Goal: Task Accomplishment & Management: Manage account settings

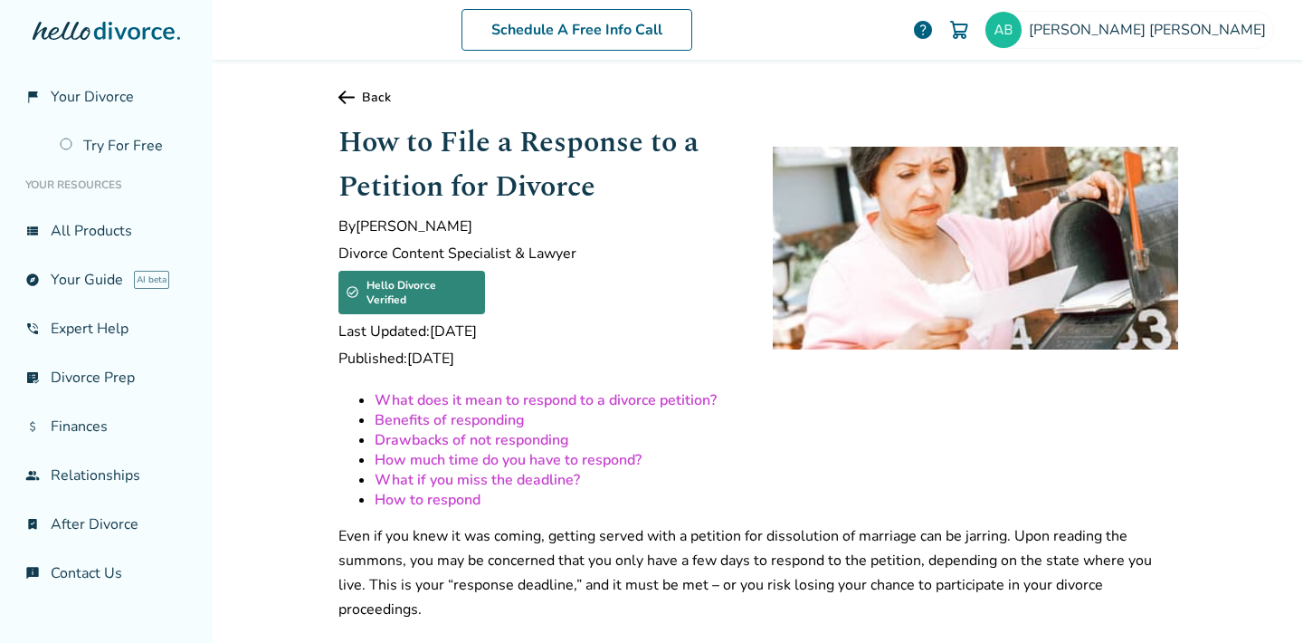
click at [219, 562] on div "Schedule A Free Info Call [PERSON_NAME] help Schedule A Free Call [PERSON_NAME]…" at bounding box center [758, 321] width 1091 height 643
click at [934, 33] on span "help" at bounding box center [923, 30] width 22 height 22
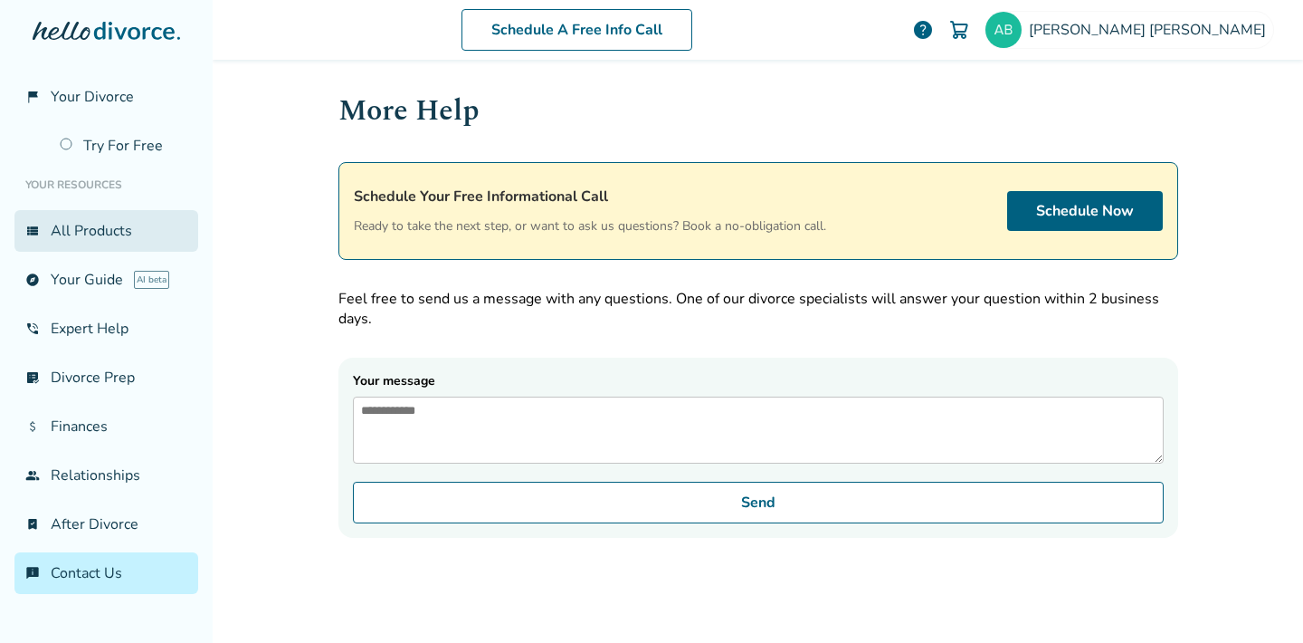
click at [110, 228] on link "view_list All Products" at bounding box center [106, 231] width 184 height 42
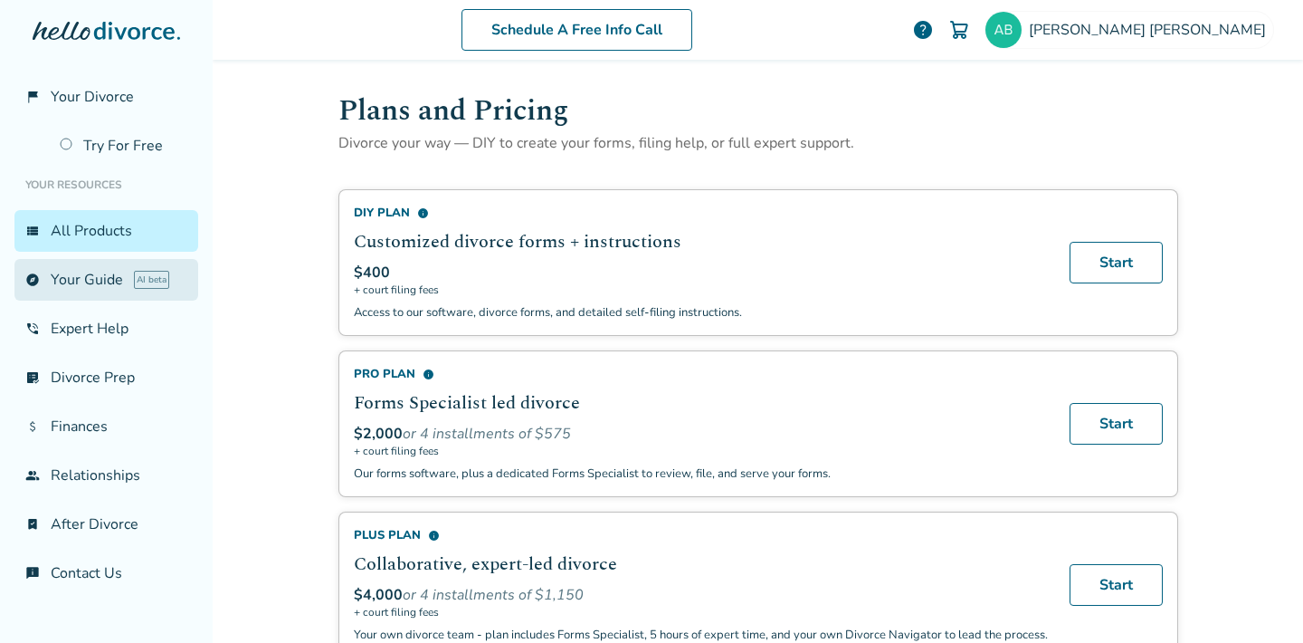
click at [100, 285] on link "explore Your Guide AI beta" at bounding box center [106, 280] width 184 height 42
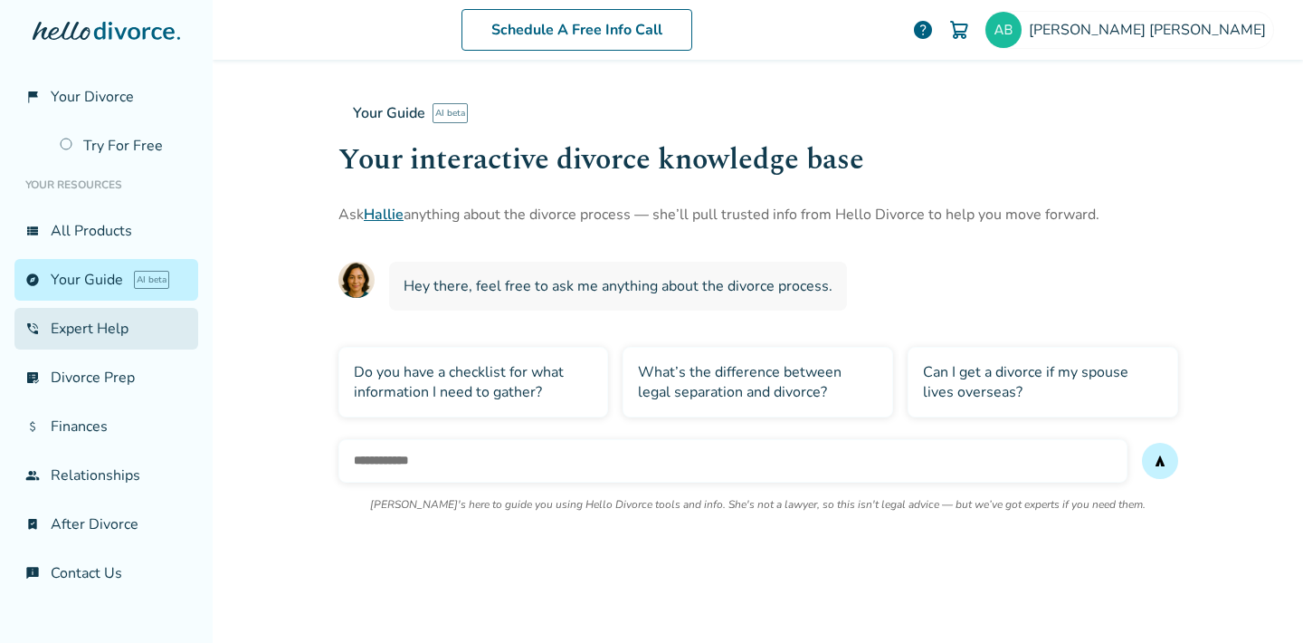
click at [112, 332] on link "phone_in_talk Expert Help" at bounding box center [106, 329] width 184 height 42
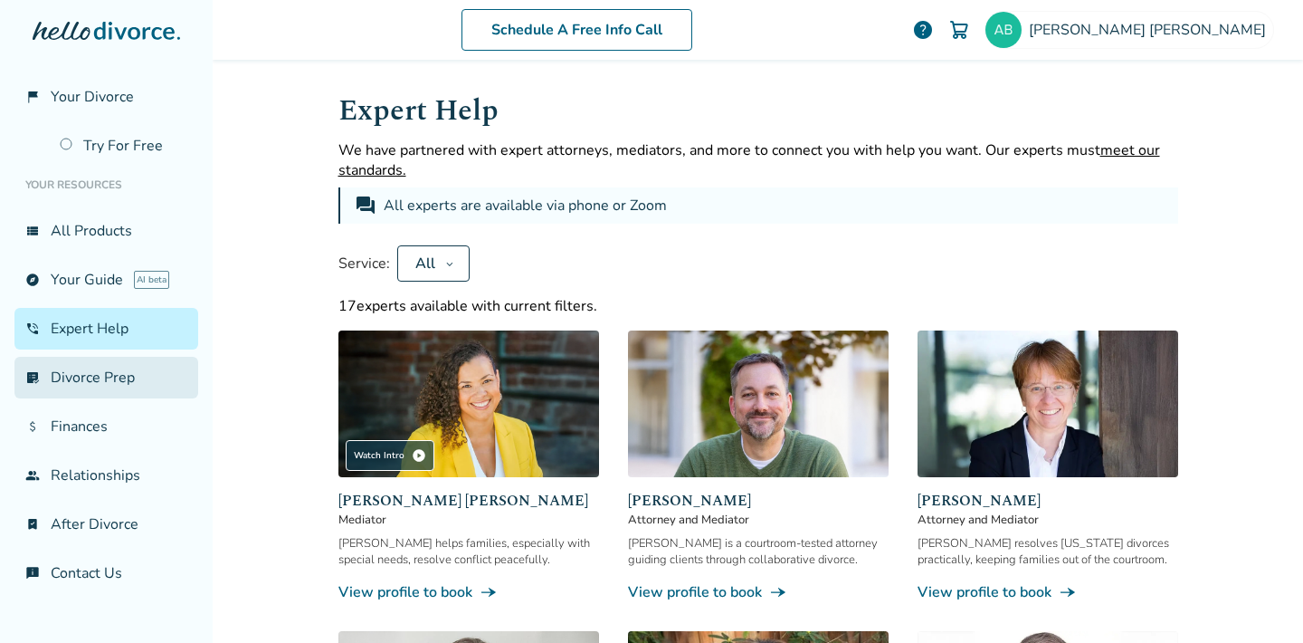
click at [115, 381] on link "list_alt_check Divorce Prep" at bounding box center [106, 378] width 184 height 42
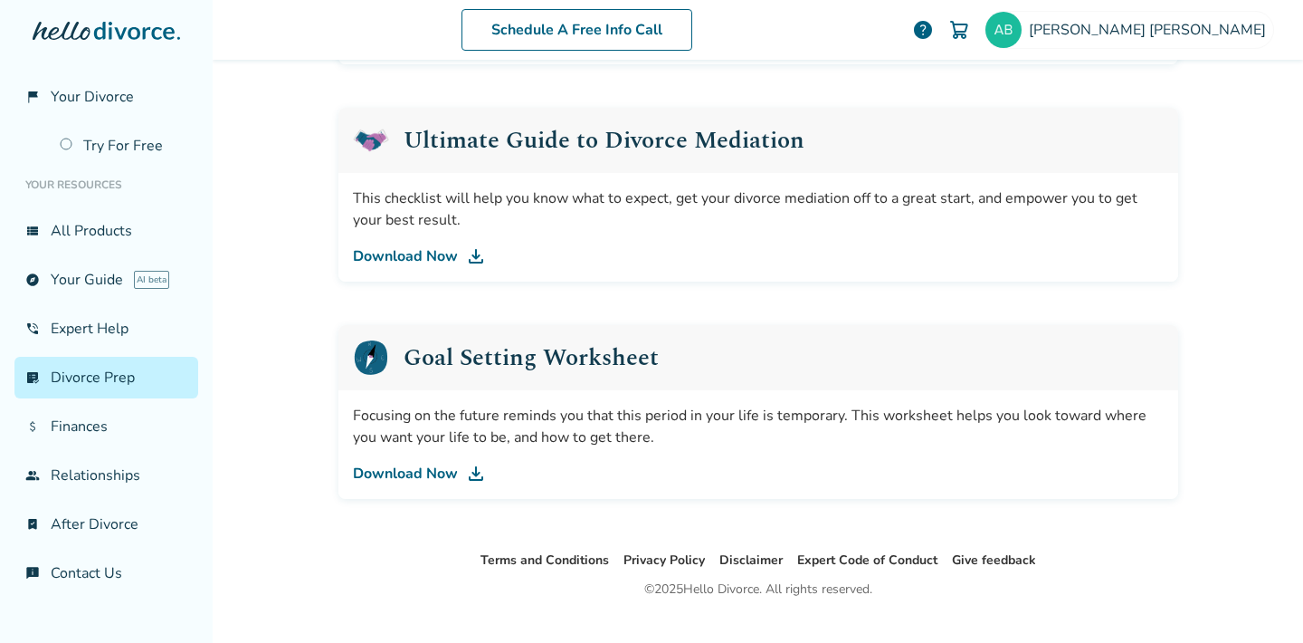
scroll to position [1127, 0]
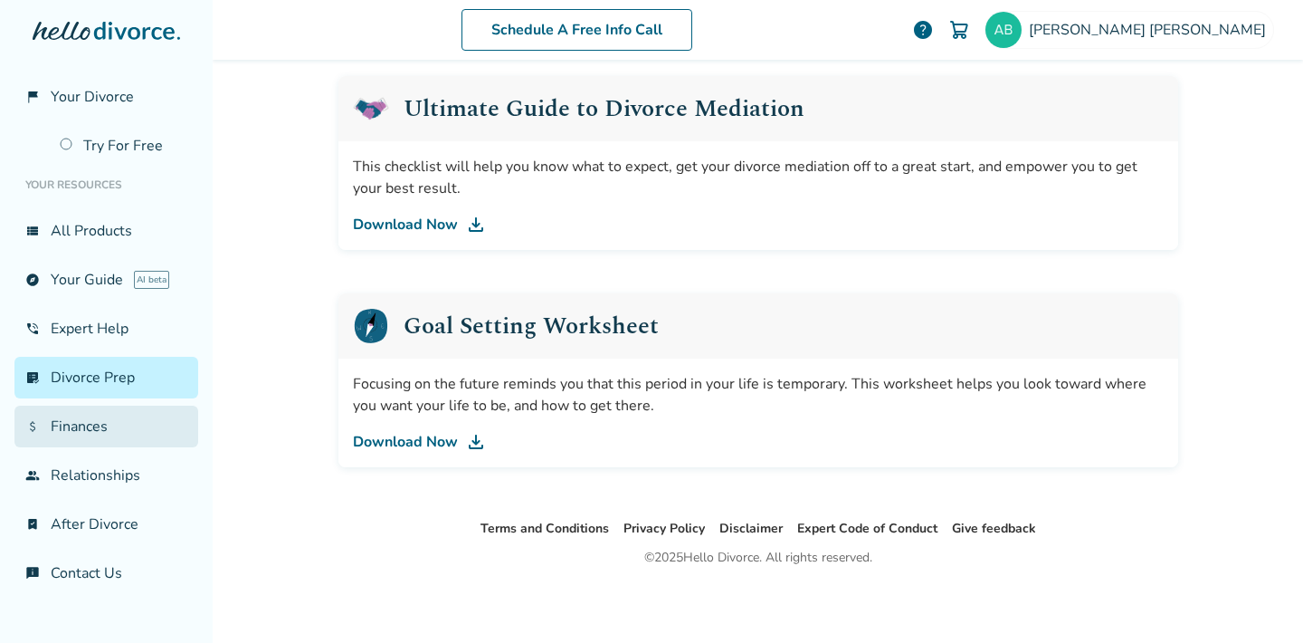
click at [140, 432] on link "attach_money Finances" at bounding box center [106, 427] width 184 height 42
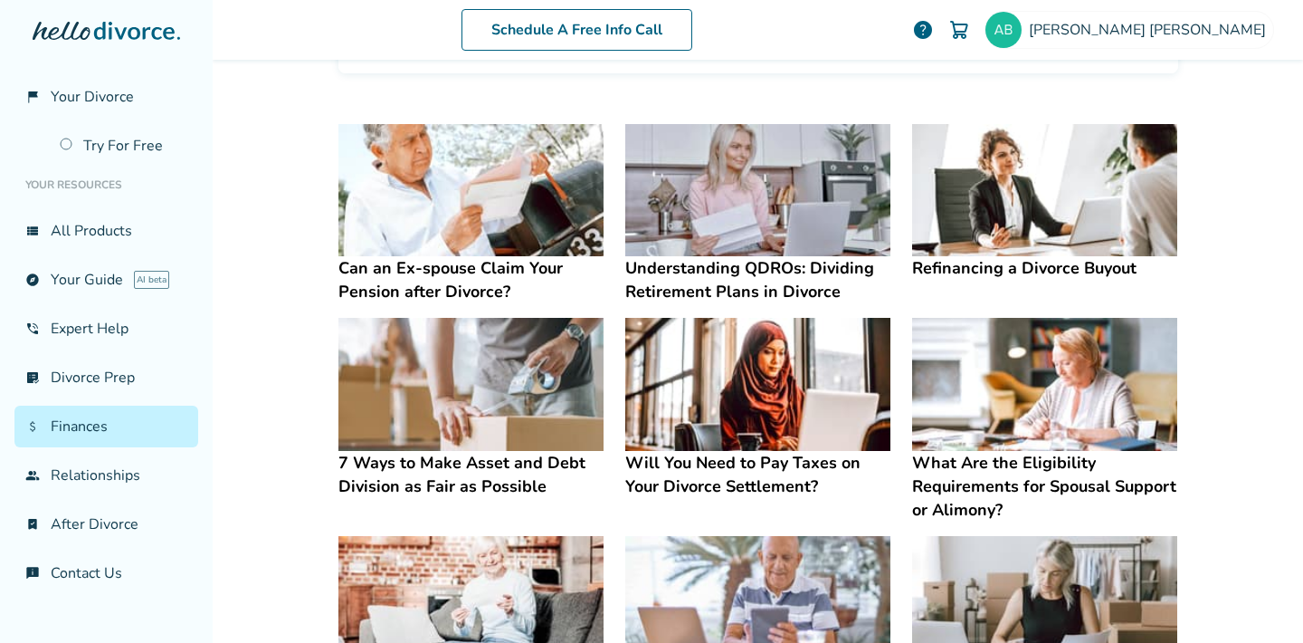
scroll to position [320, 0]
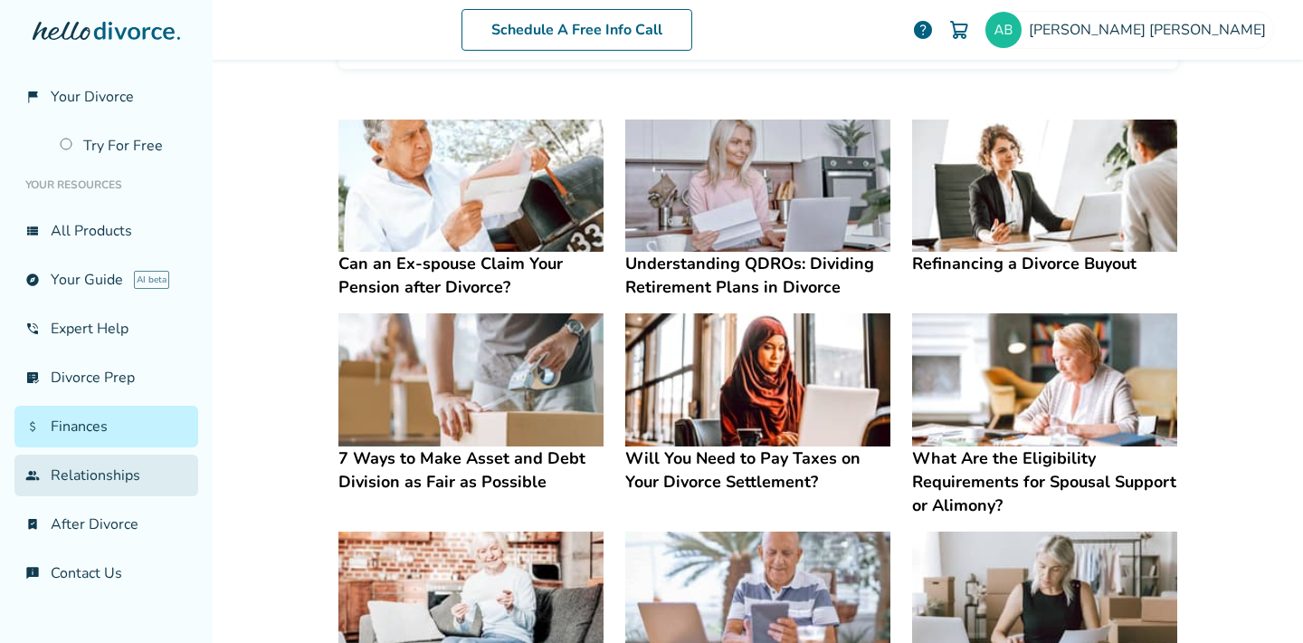
click at [135, 477] on link "group Relationships" at bounding box center [106, 475] width 184 height 42
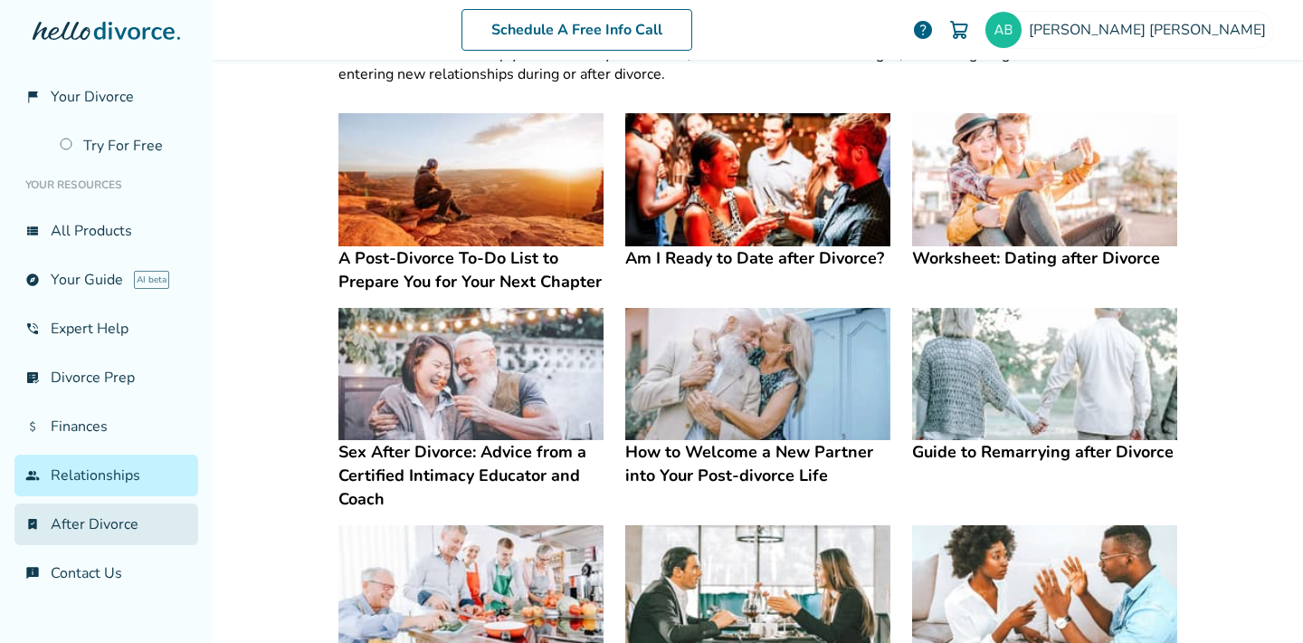
click at [140, 520] on link "bookmark_check After Divorce" at bounding box center [106, 524] width 184 height 42
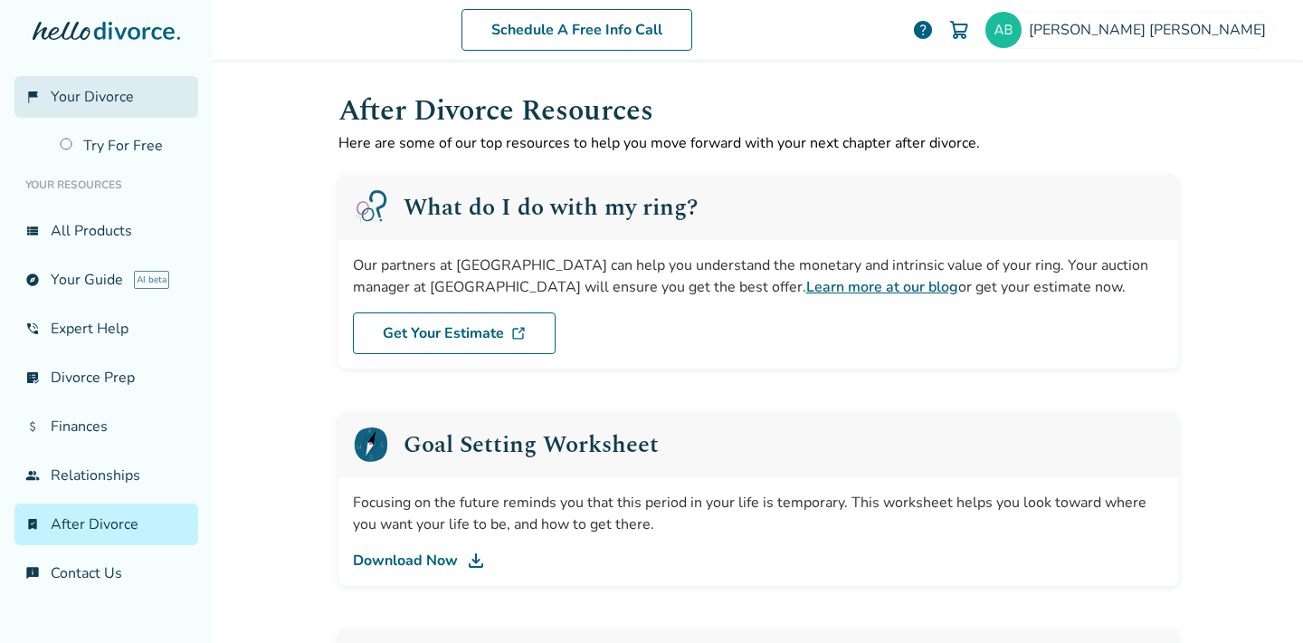
click at [110, 103] on span "Your Divorce" at bounding box center [92, 97] width 83 height 20
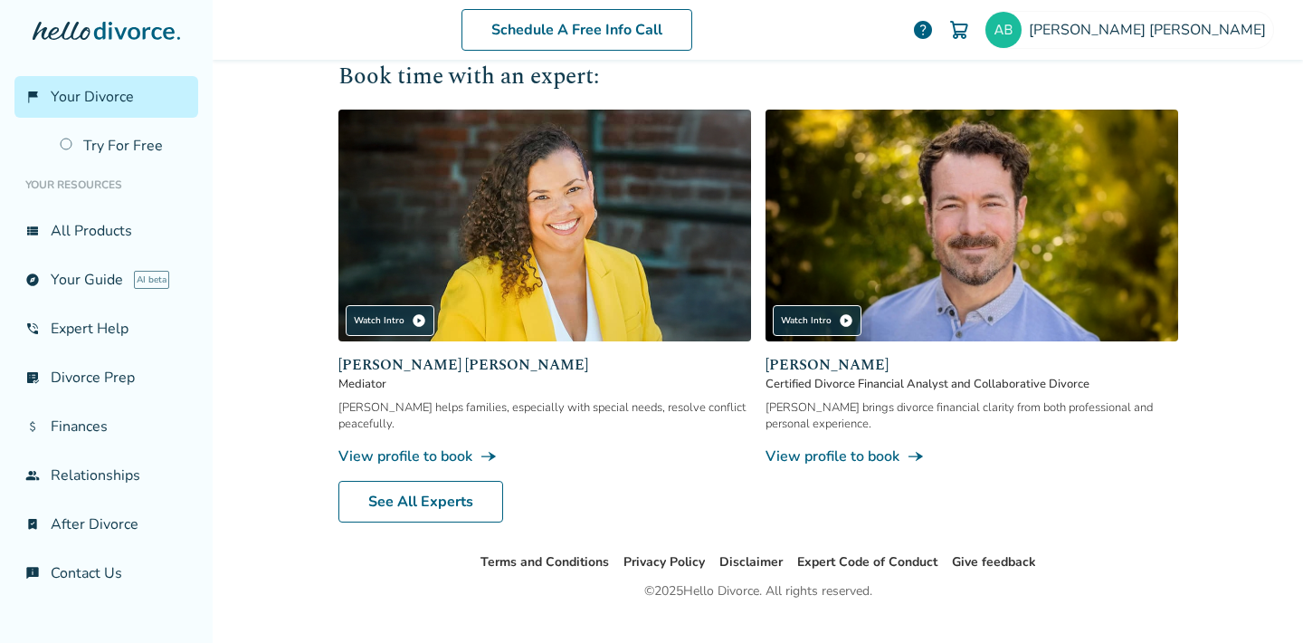
scroll to position [1719, 0]
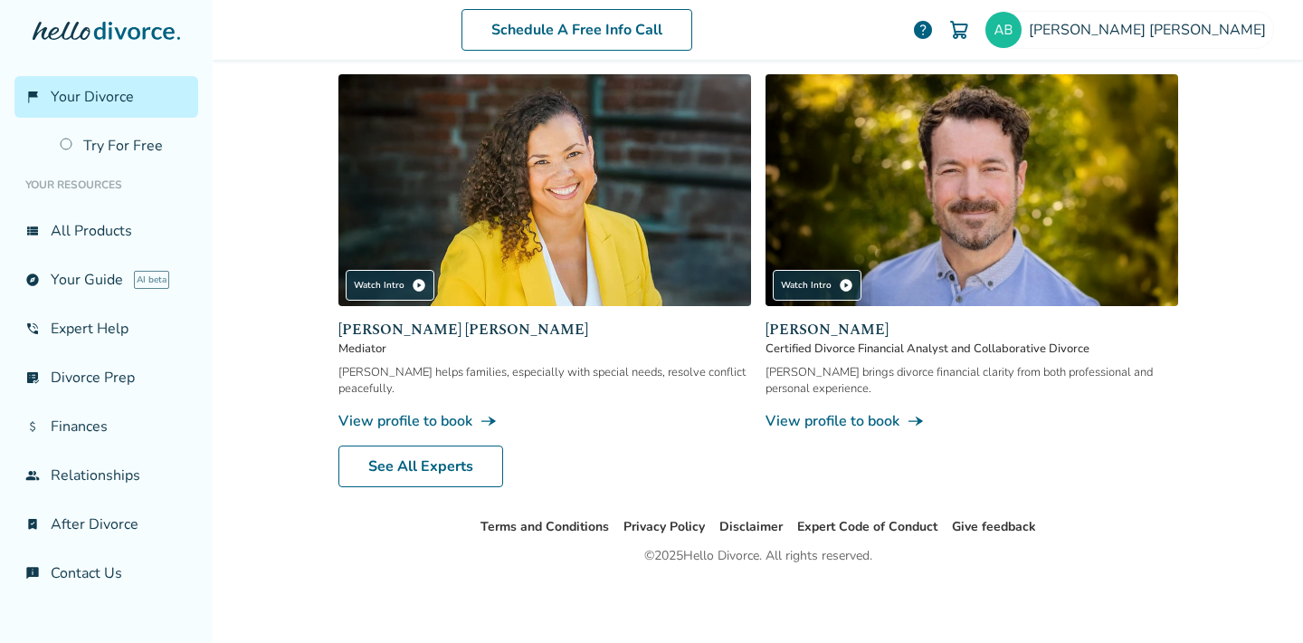
click at [93, 33] on icon at bounding box center [107, 31] width 148 height 18
click at [61, 32] on icon at bounding box center [107, 31] width 148 height 18
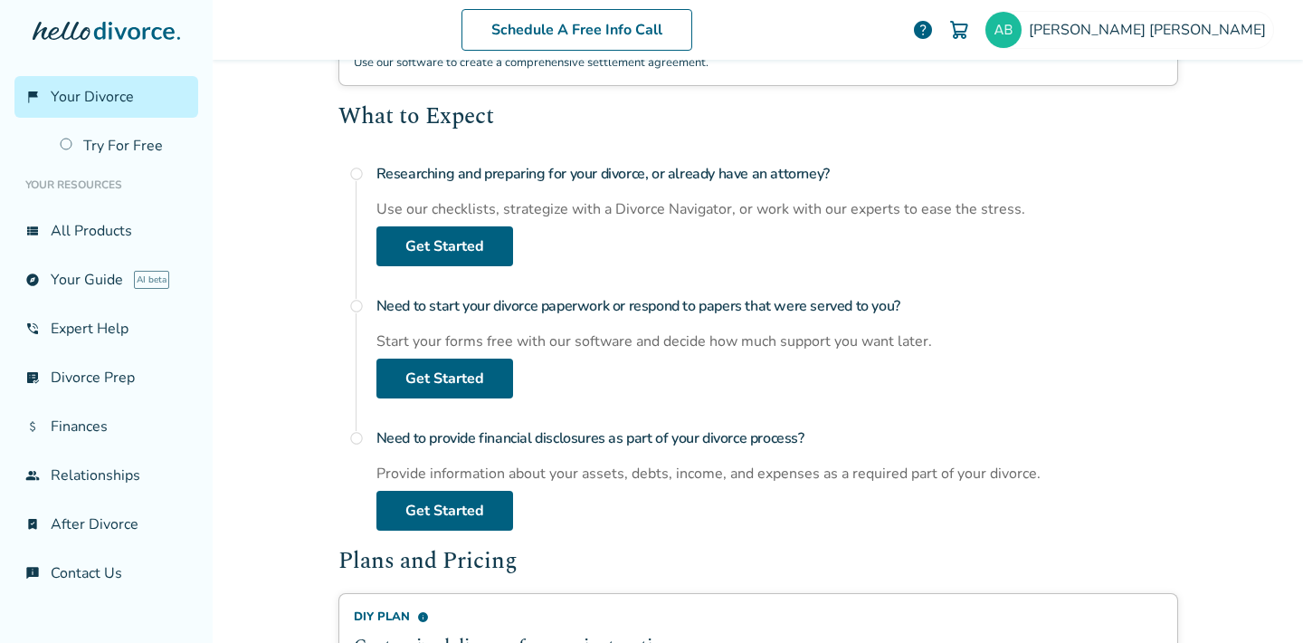
scroll to position [0, 0]
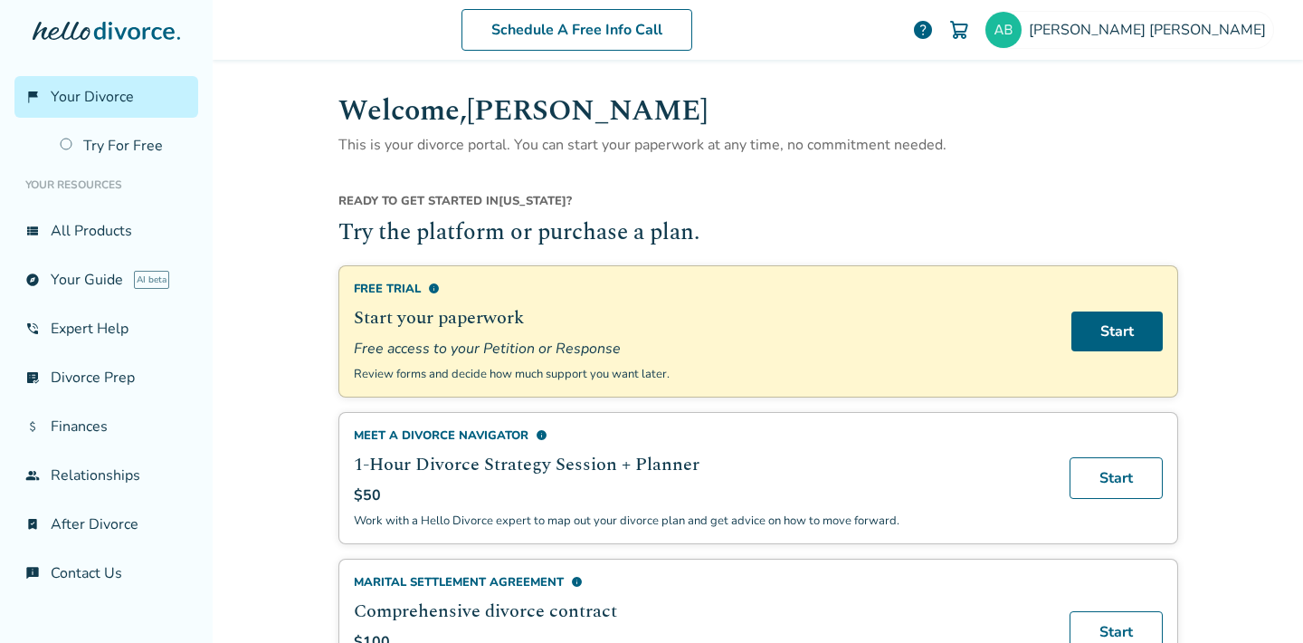
click at [110, 92] on span "Your Divorce" at bounding box center [92, 97] width 83 height 20
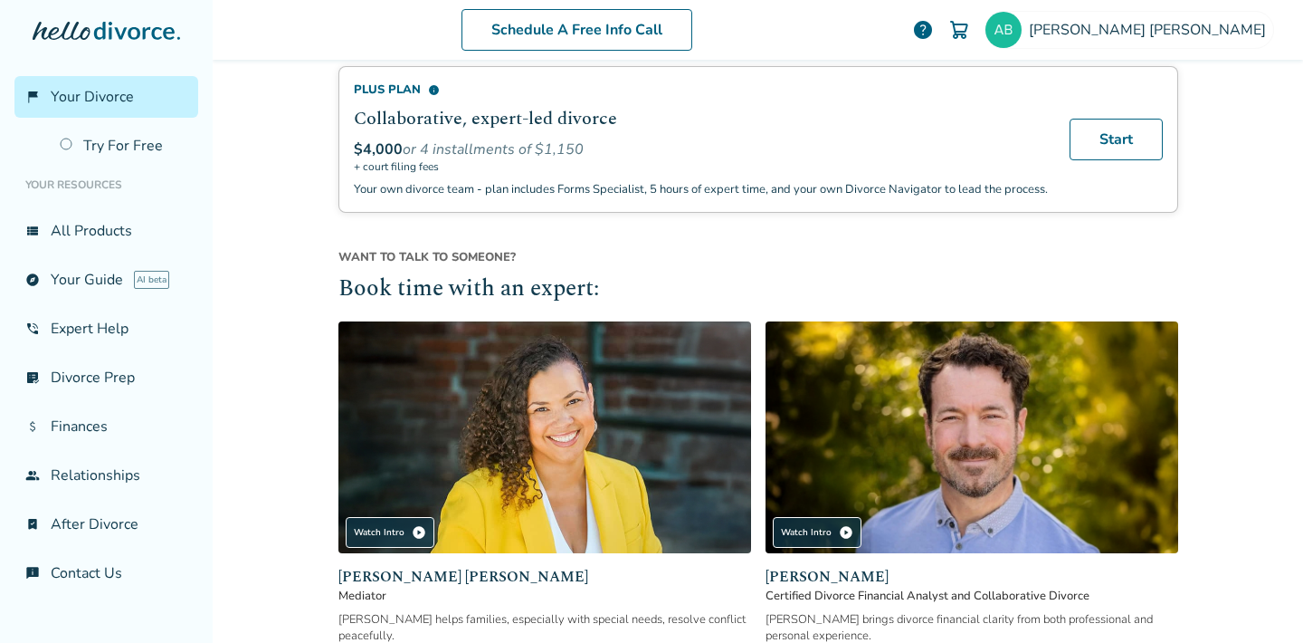
scroll to position [1719, 0]
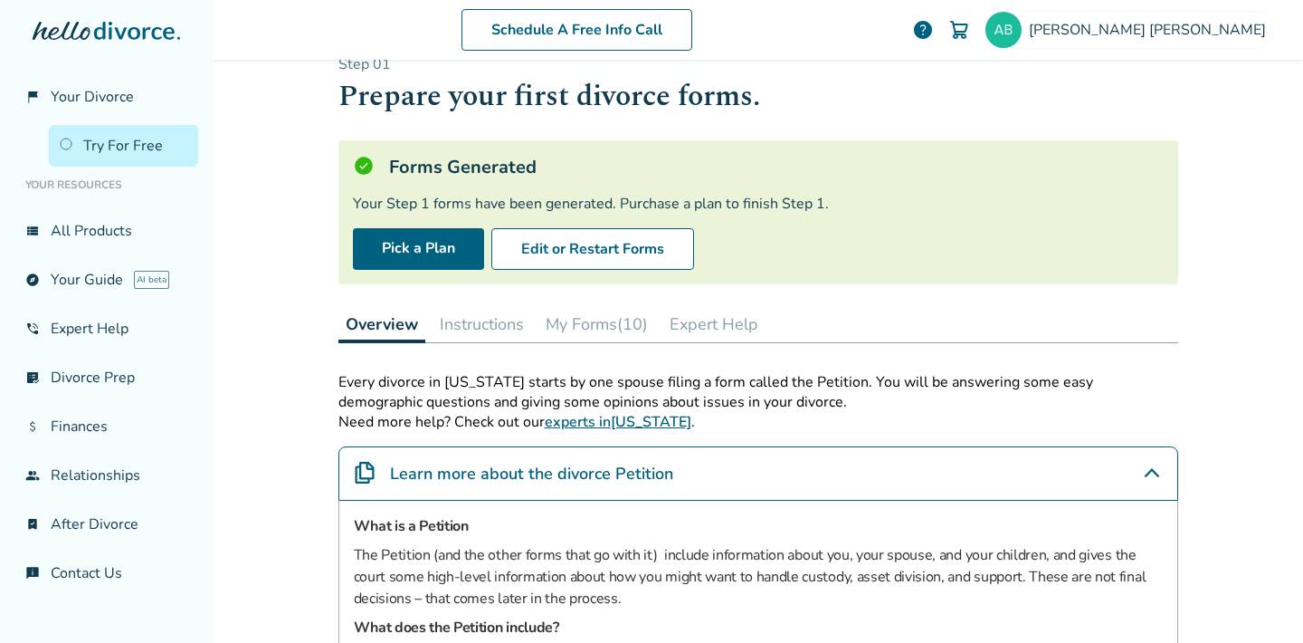
scroll to position [4, 0]
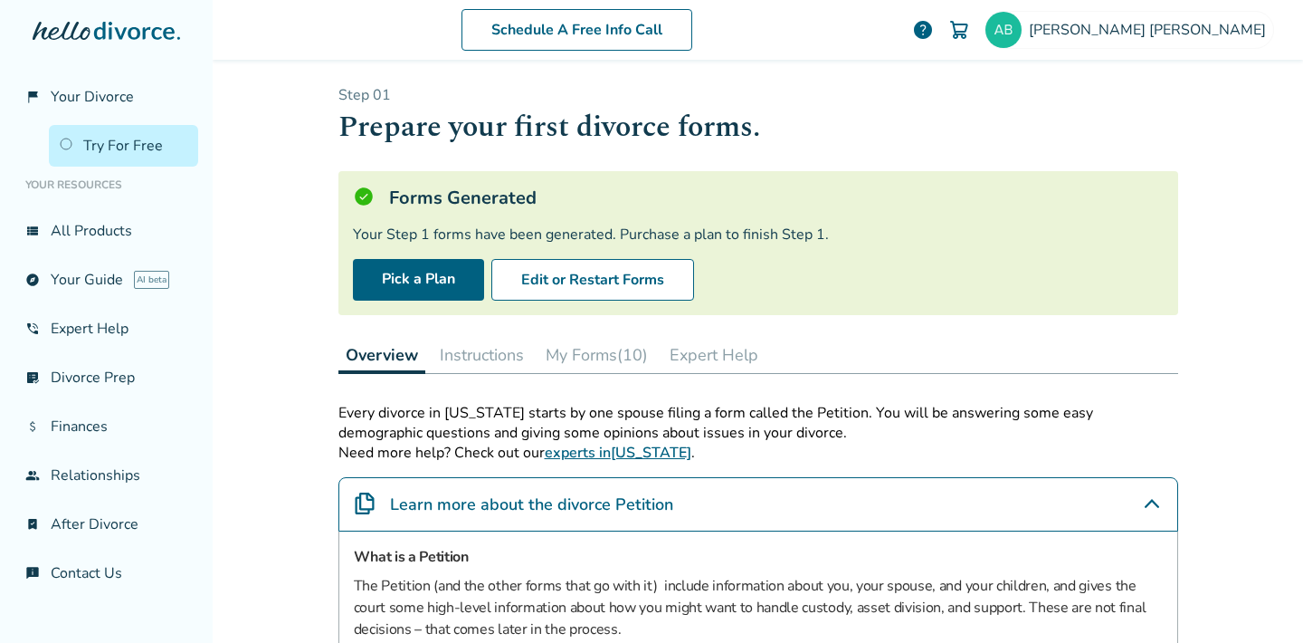
click at [595, 354] on button "My Forms (10)" at bounding box center [597, 355] width 117 height 36
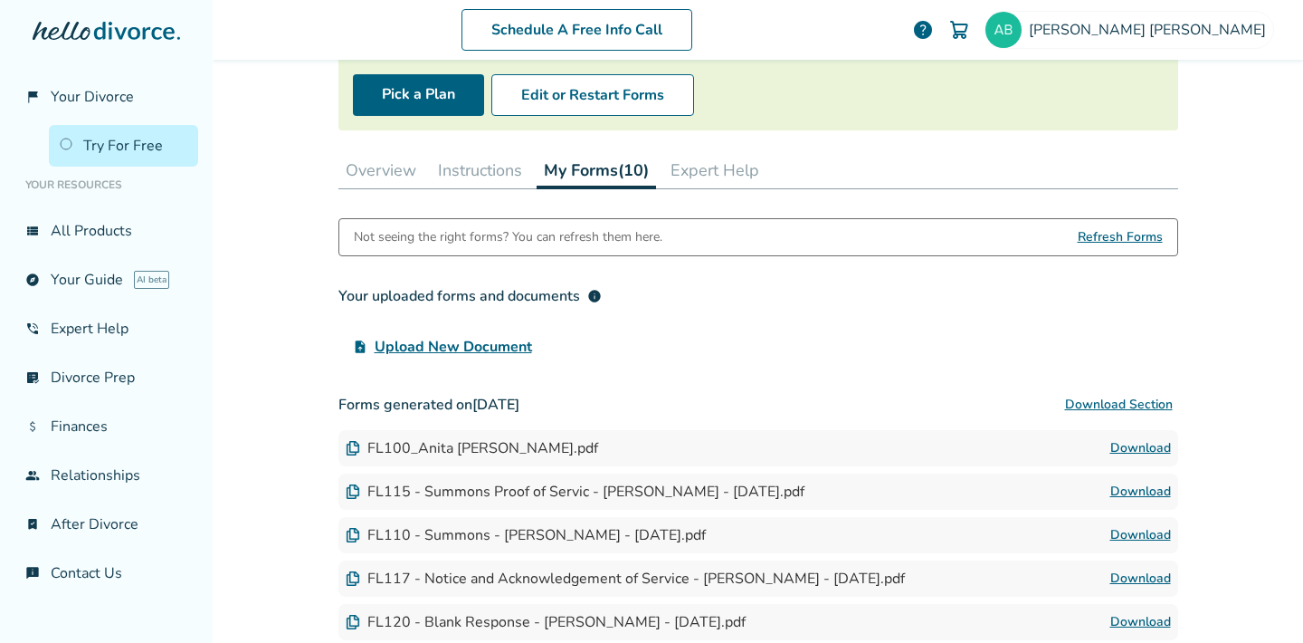
scroll to position [12, 0]
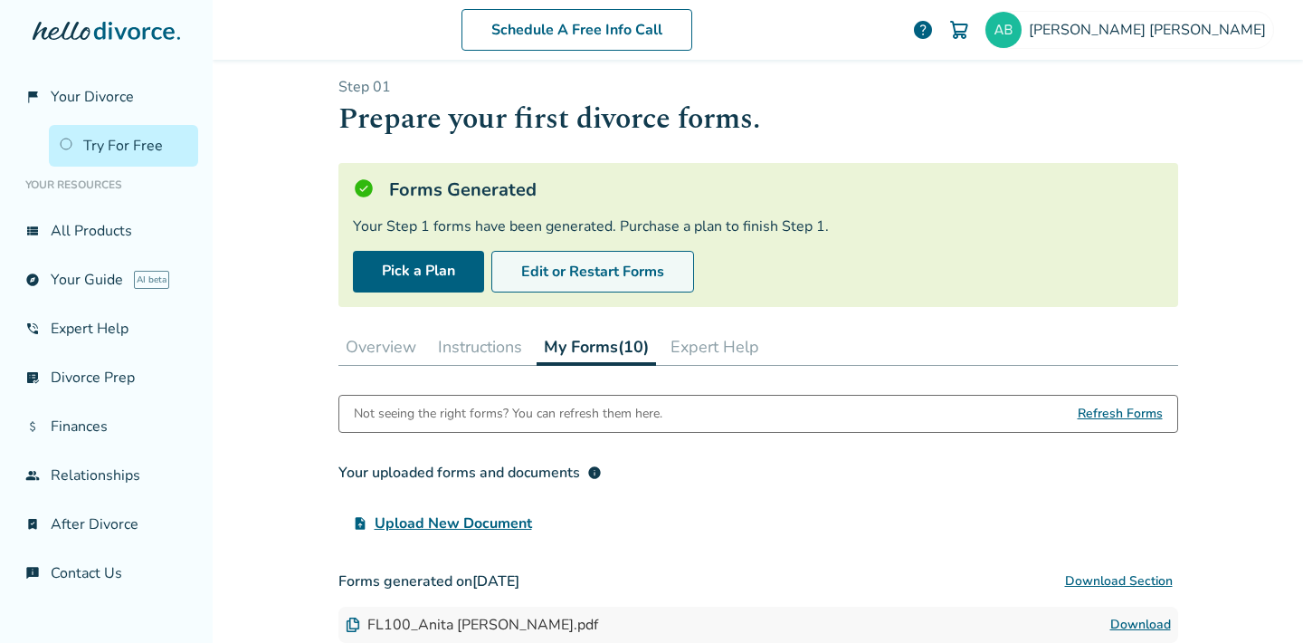
click at [610, 282] on button "Edit or Restart Forms" at bounding box center [593, 272] width 203 height 42
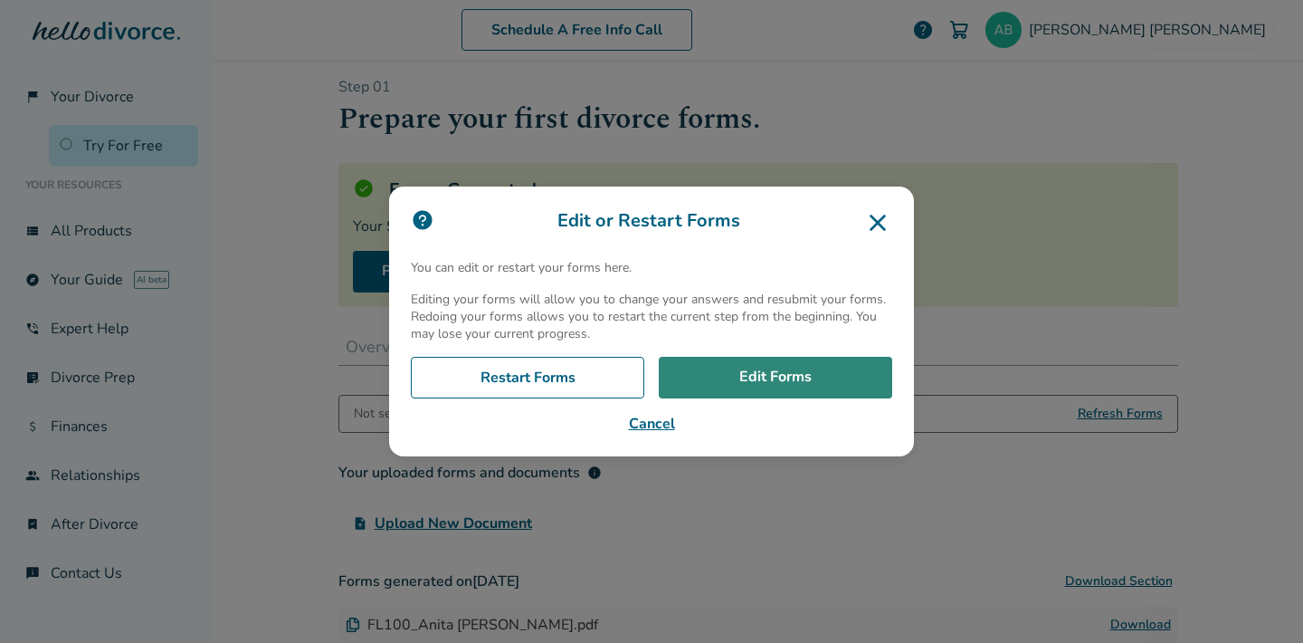
click at [776, 371] on link "Edit Forms" at bounding box center [776, 378] width 234 height 42
